Goal: Obtain resource: Obtain resource

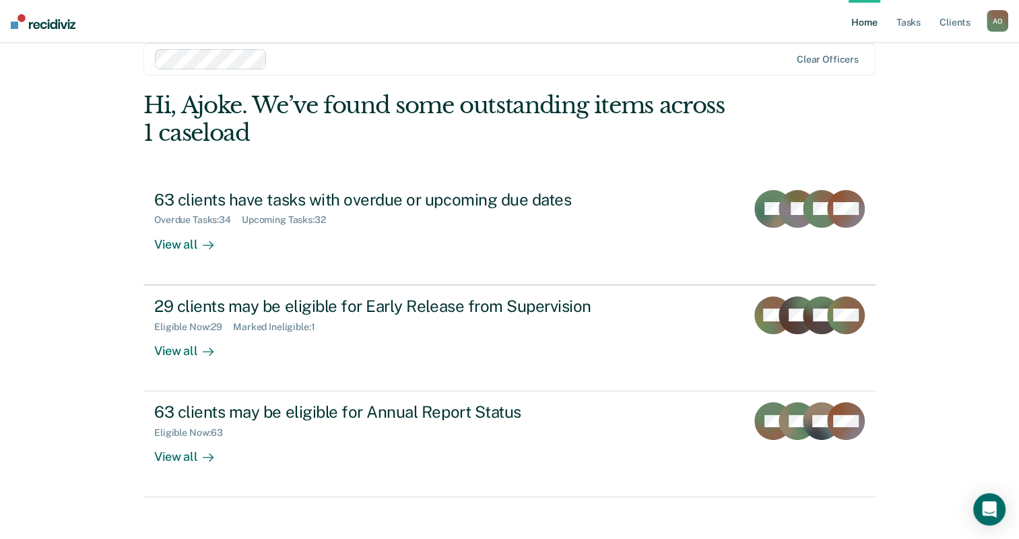
scroll to position [33, 0]
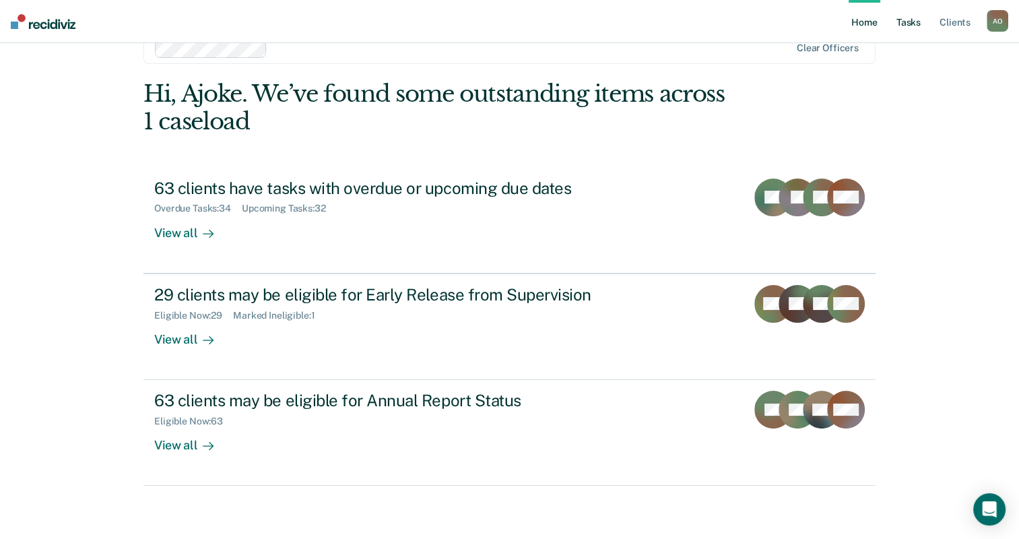
click at [908, 20] on link "Tasks" at bounding box center [909, 21] width 30 height 43
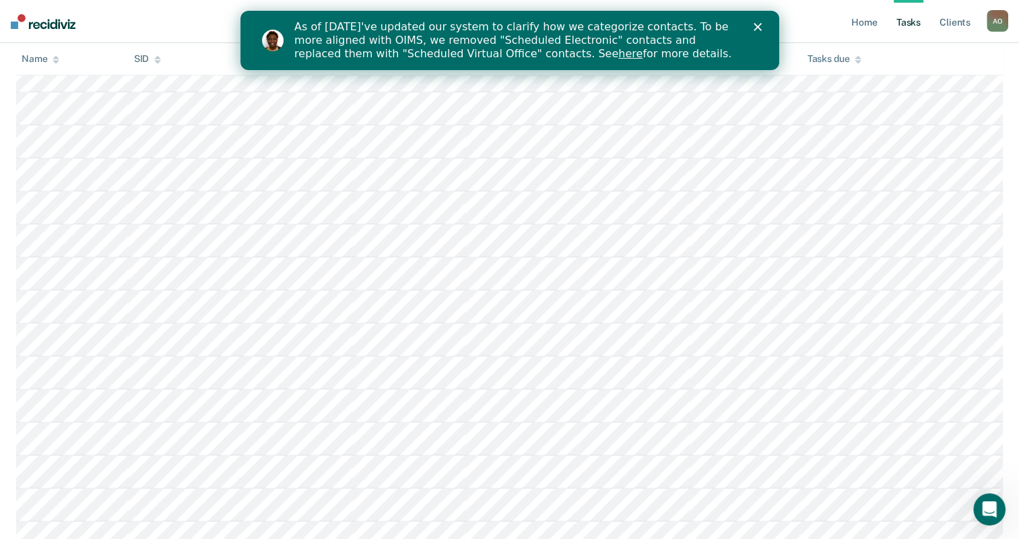
scroll to position [808, 0]
click at [869, 20] on link "Home" at bounding box center [864, 21] width 31 height 43
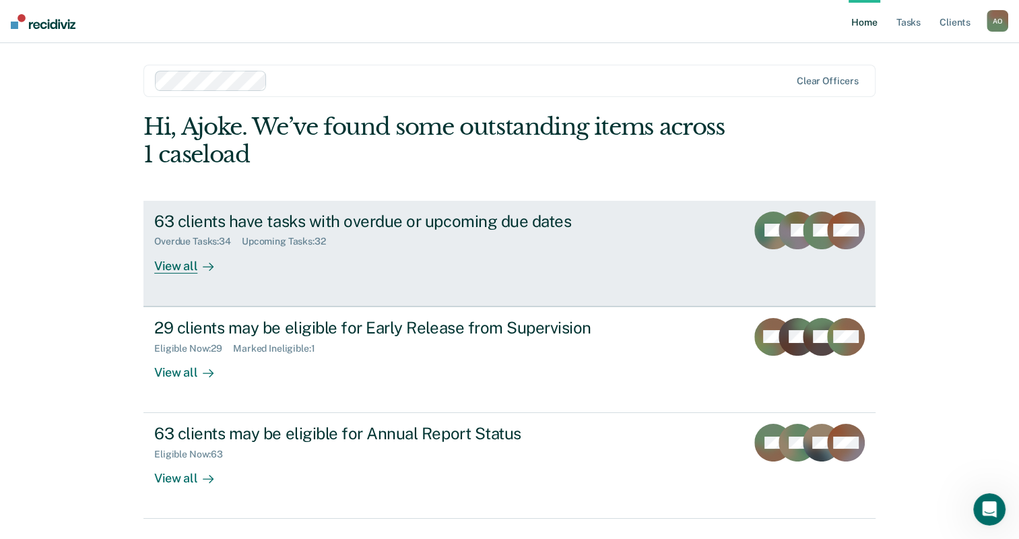
click at [171, 267] on div "View all" at bounding box center [191, 260] width 75 height 26
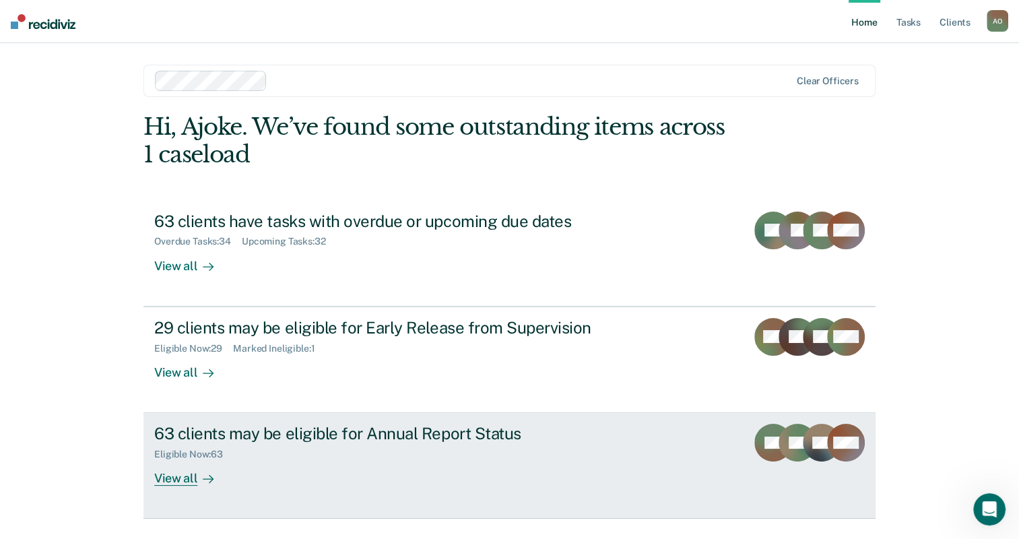
click at [177, 477] on div "View all" at bounding box center [191, 473] width 75 height 26
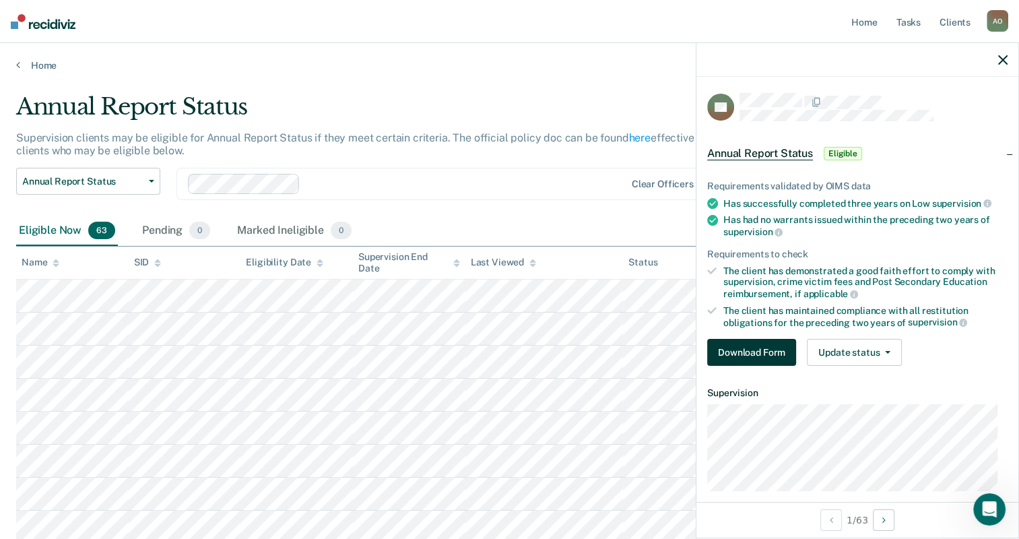
click at [781, 348] on button "Download Form" at bounding box center [751, 352] width 89 height 27
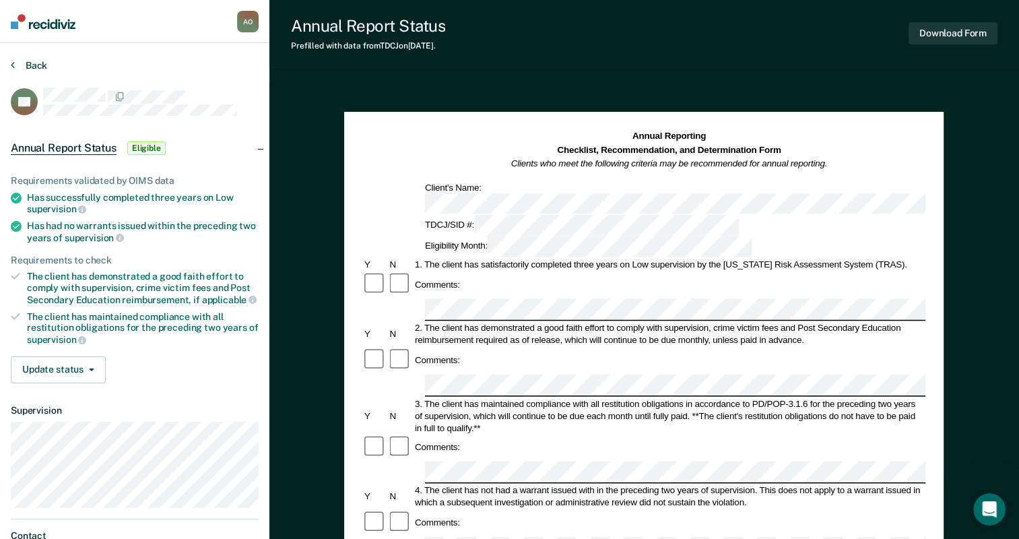
click at [13, 64] on icon at bounding box center [13, 64] width 4 height 11
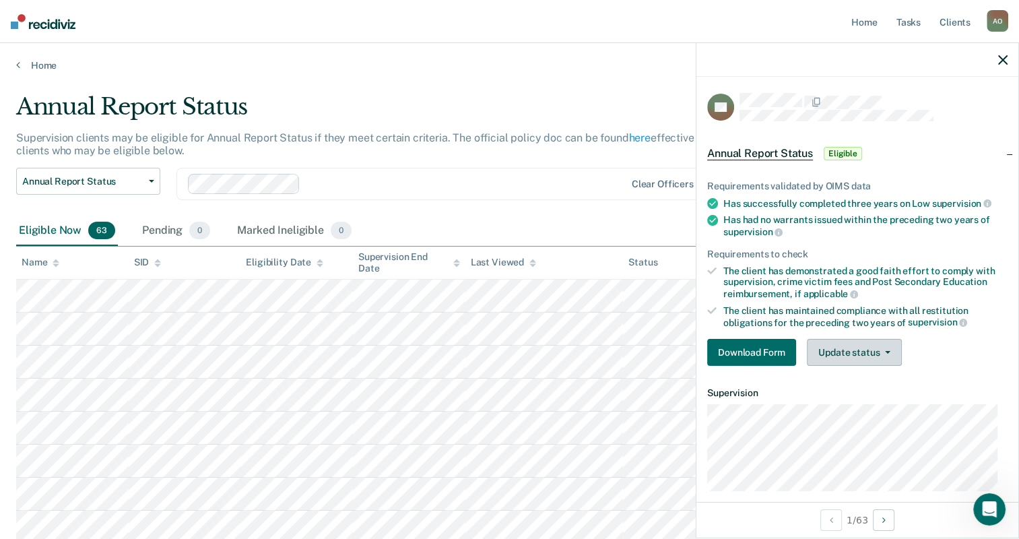
click at [887, 351] on icon "button" at bounding box center [887, 352] width 5 height 3
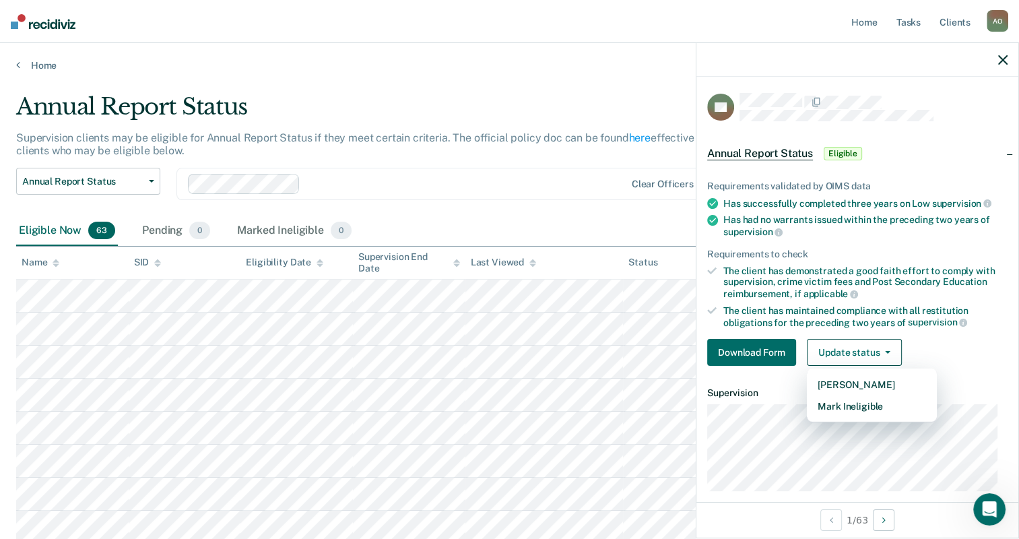
click at [935, 344] on div "Download Form Update status [PERSON_NAME] Mark Ineligible" at bounding box center [857, 352] width 300 height 27
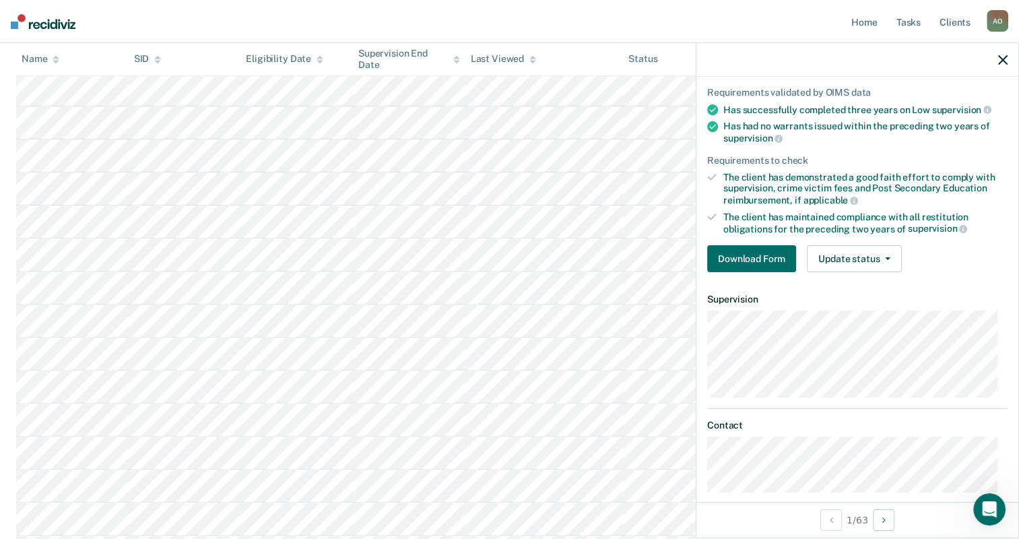
scroll to position [92, 0]
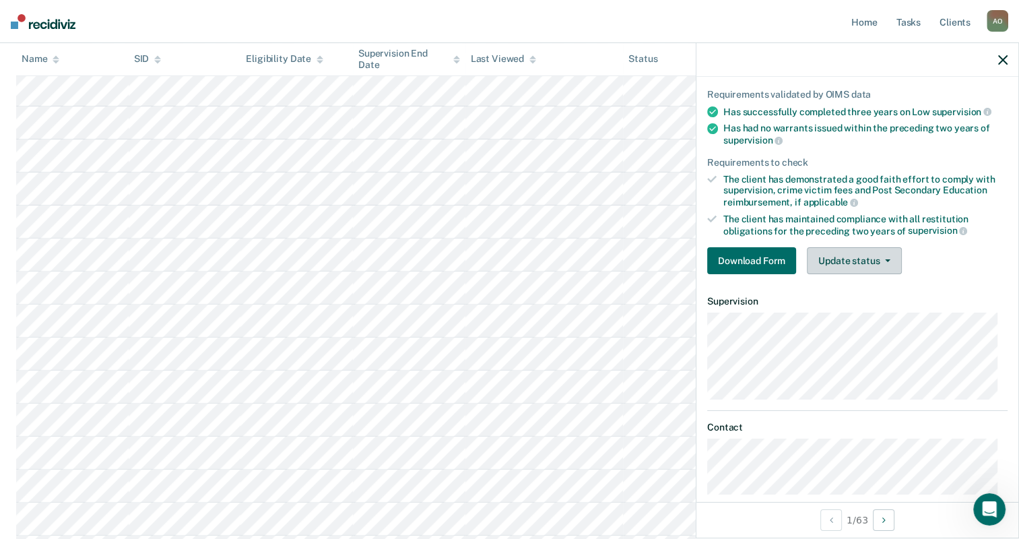
click at [866, 256] on button "Update status" at bounding box center [854, 260] width 95 height 27
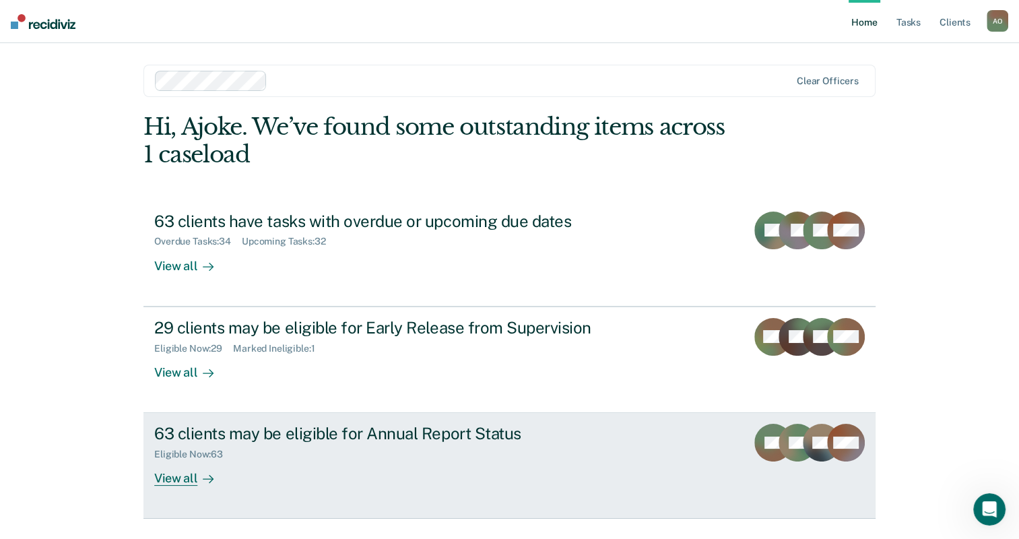
click at [174, 474] on div "View all" at bounding box center [191, 473] width 75 height 26
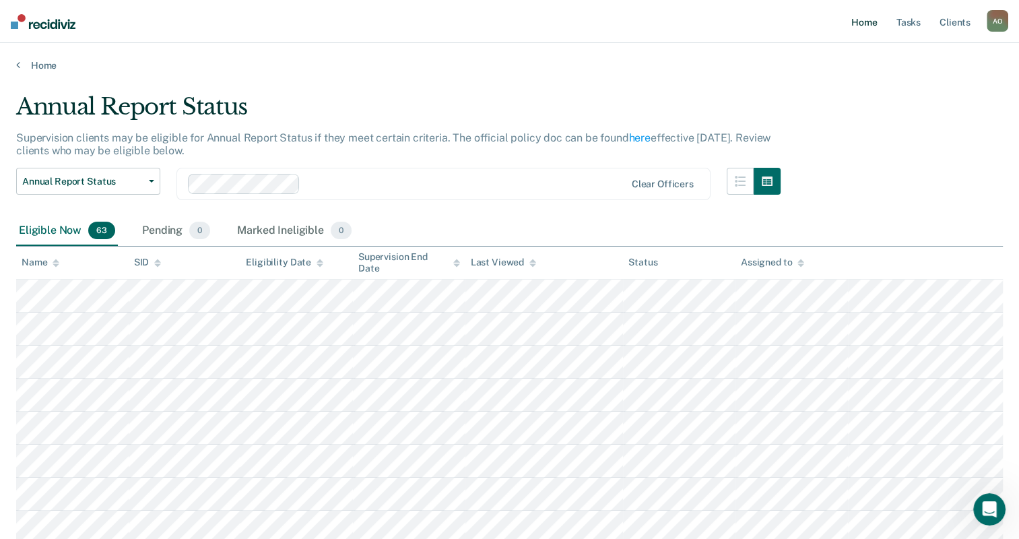
click at [867, 22] on link "Home" at bounding box center [864, 21] width 31 height 43
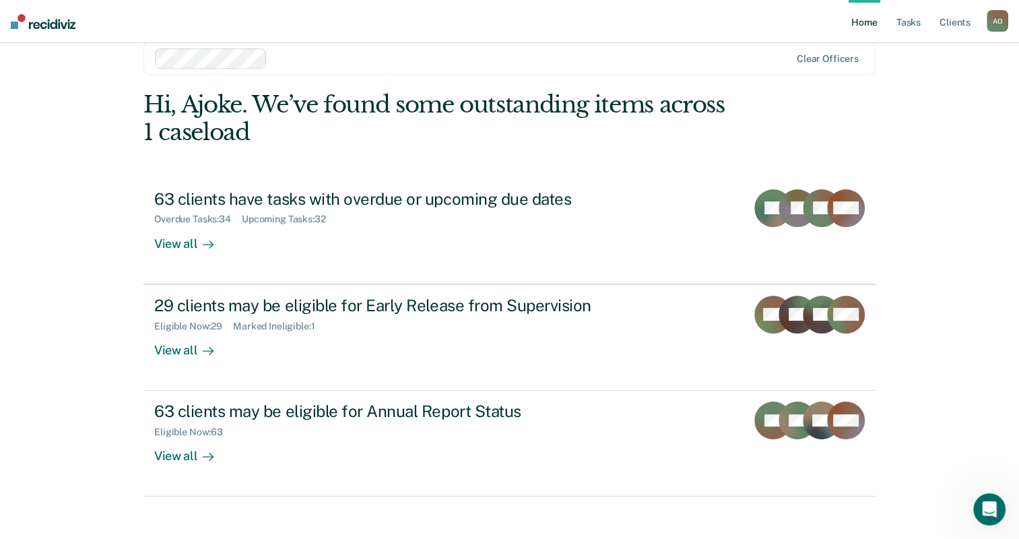
scroll to position [33, 0]
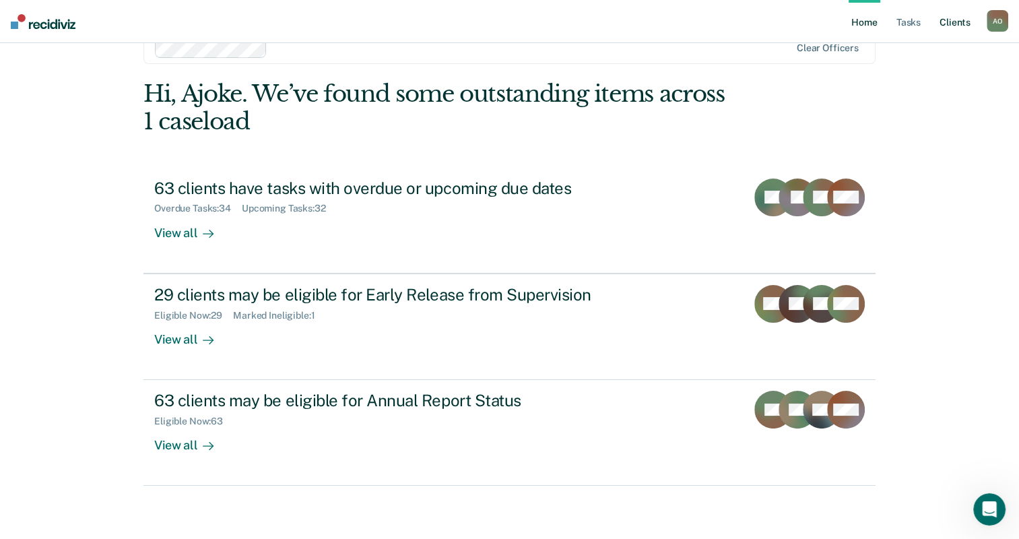
click at [959, 22] on link "Client s" at bounding box center [955, 21] width 36 height 43
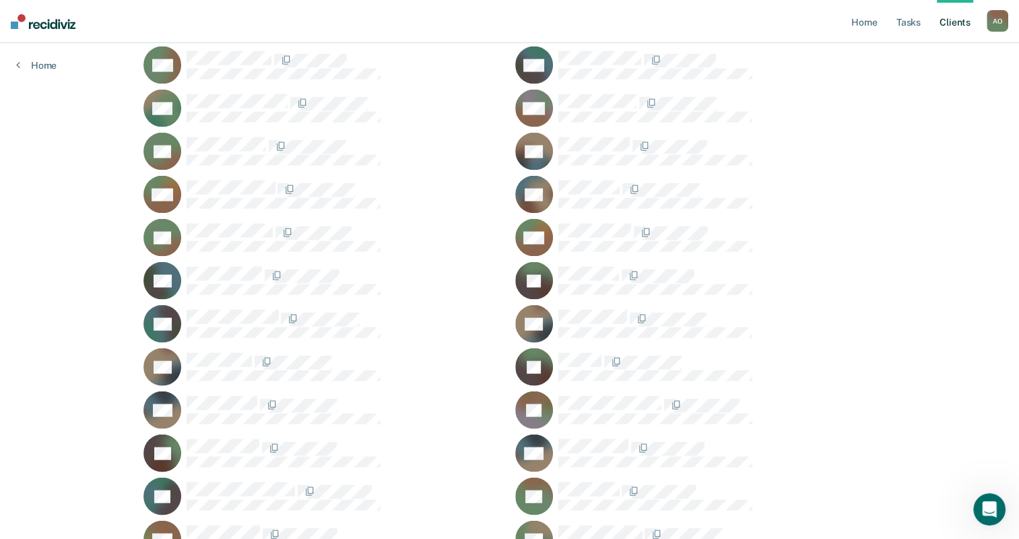
scroll to position [2829, 0]
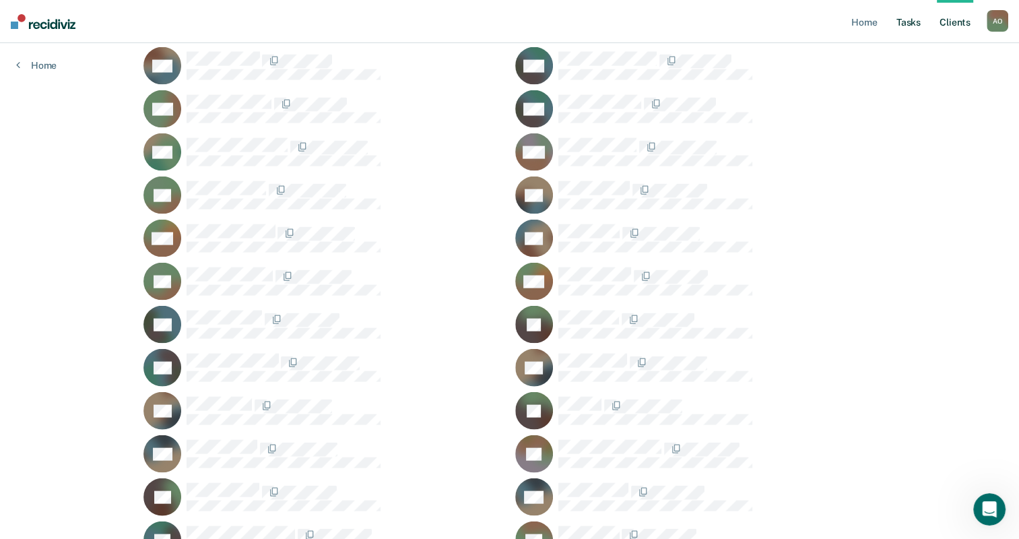
click at [915, 24] on link "Tasks" at bounding box center [909, 21] width 30 height 43
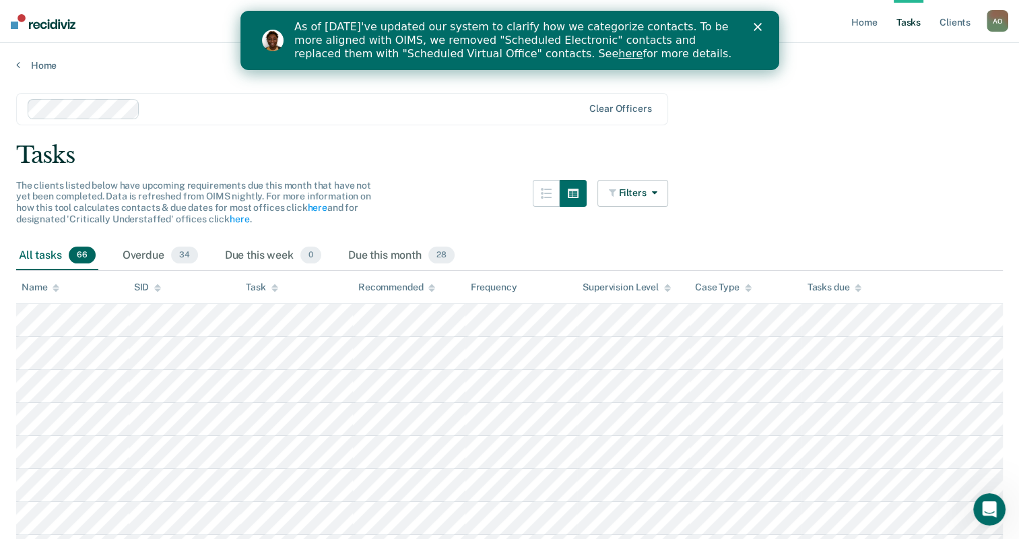
click at [618, 59] on link "here" at bounding box center [630, 53] width 24 height 13
click at [959, 20] on link "Client s" at bounding box center [955, 21] width 36 height 43
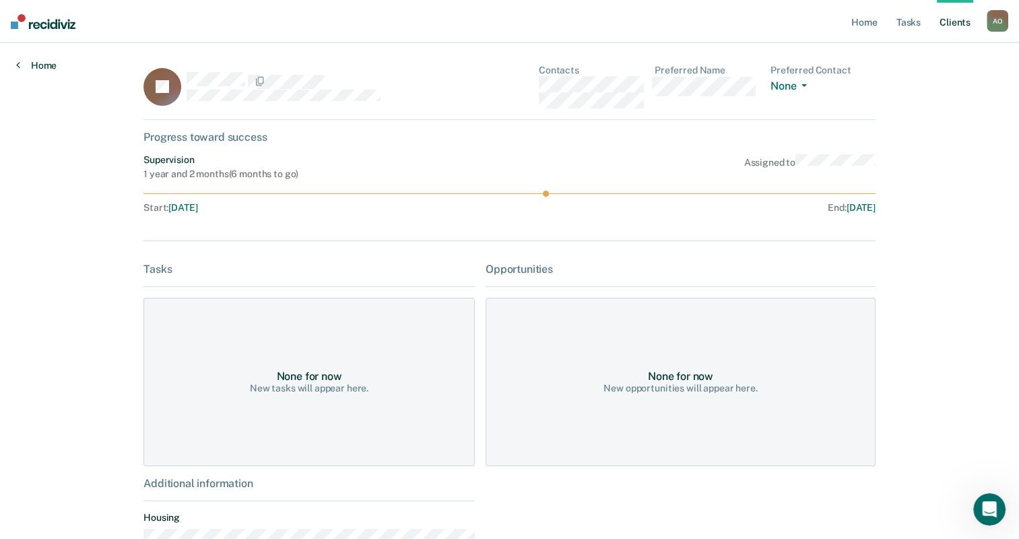
click at [18, 67] on icon at bounding box center [18, 64] width 4 height 11
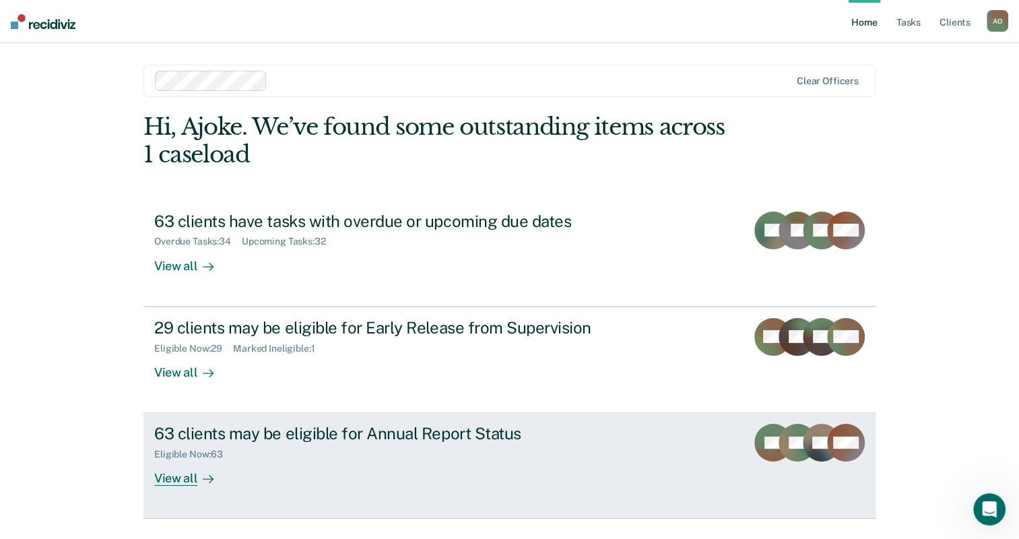
click at [172, 474] on div "View all" at bounding box center [191, 473] width 75 height 26
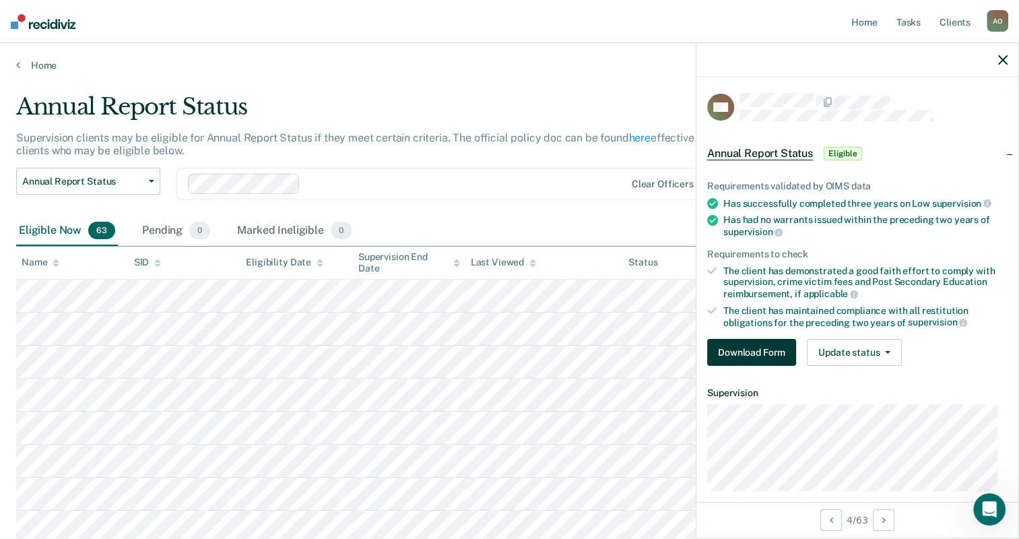
click at [755, 351] on button "Download Form" at bounding box center [751, 352] width 89 height 27
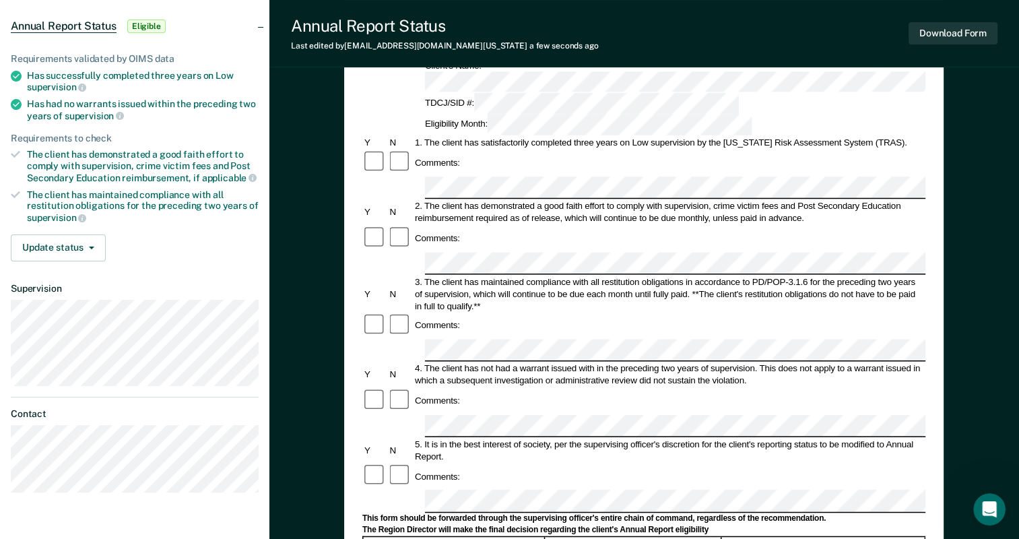
scroll to position [55, 0]
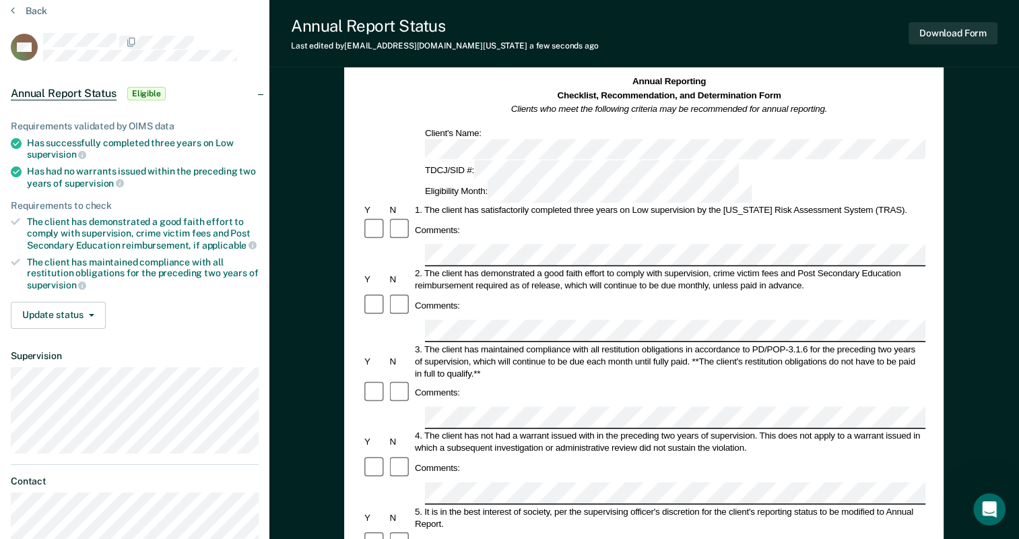
click at [800, 139] on div "Annual Reporting Checklist, Recommendation, and Determination Form Clients who …" at bounding box center [643, 138] width 563 height 127
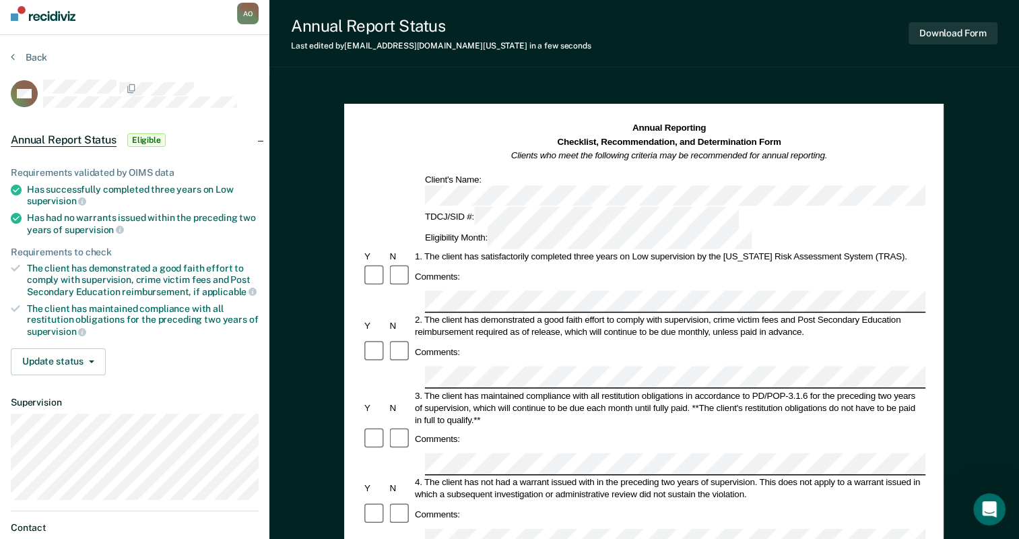
scroll to position [0, 0]
